Goal: Navigation & Orientation: Find specific page/section

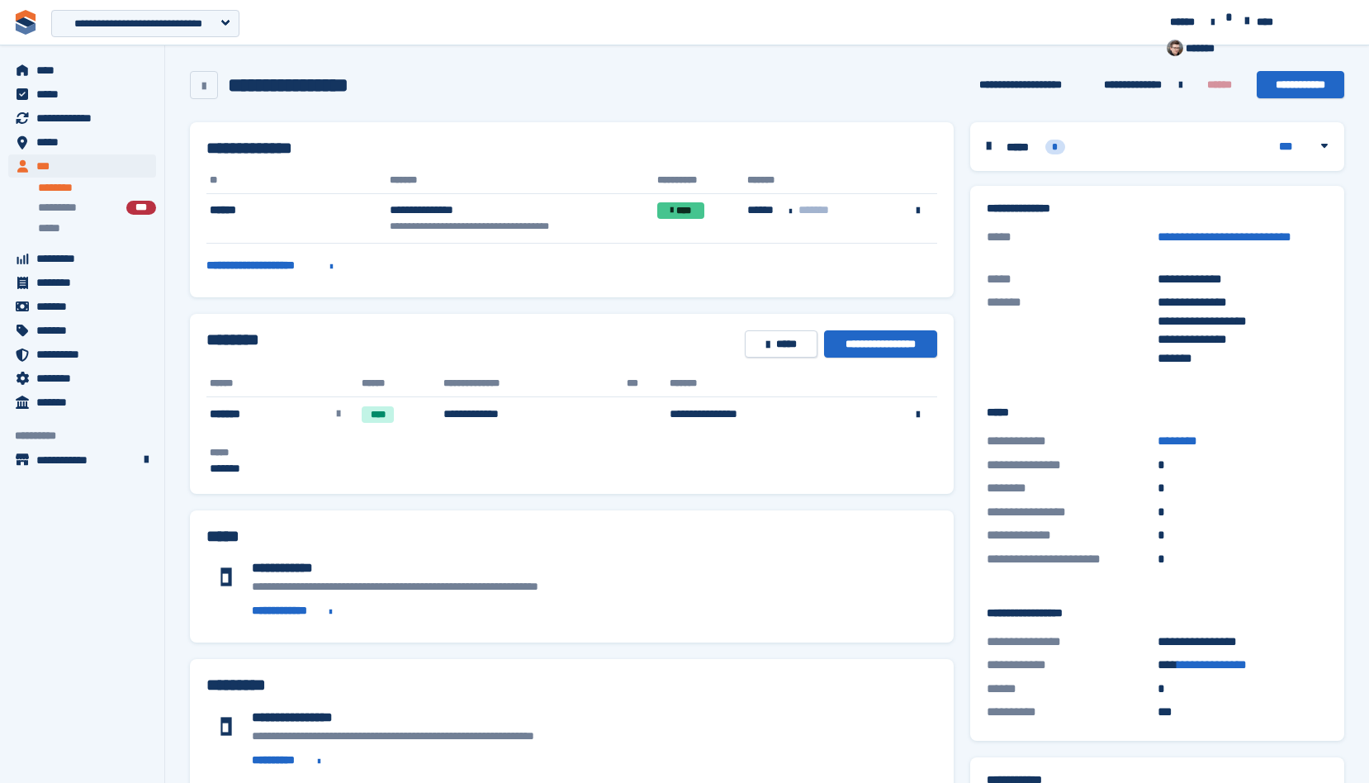
click at [716, 129] on div "**********" at bounding box center [572, 209] width 764 height 175
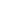
select select "****"
